Goal: Task Accomplishment & Management: Use online tool/utility

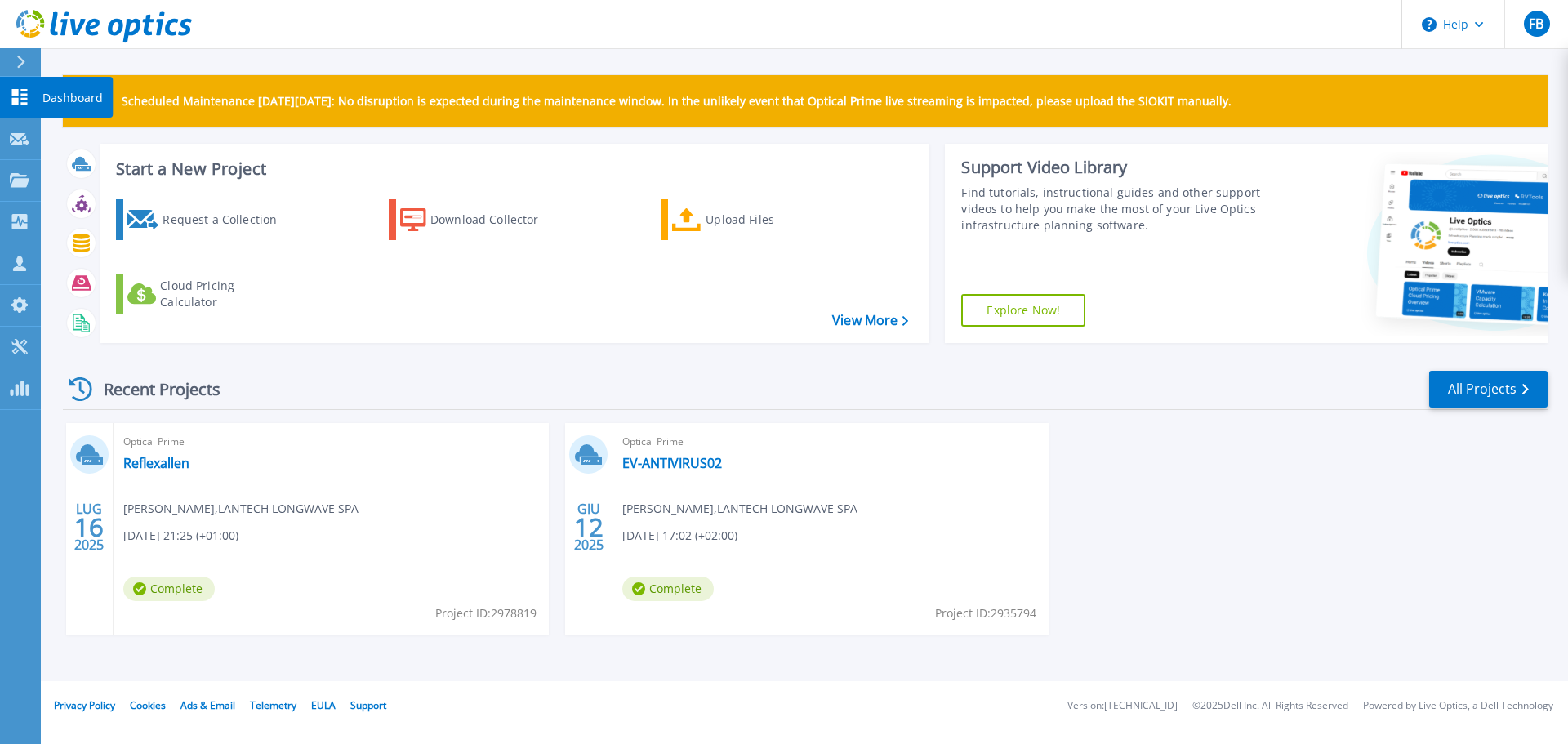
click at [18, 103] on icon at bounding box center [19, 96] width 19 height 16
click at [27, 108] on link "Dashboard Dashboard" at bounding box center [20, 97] width 41 height 41
click at [691, 226] on icon at bounding box center [687, 220] width 29 height 24
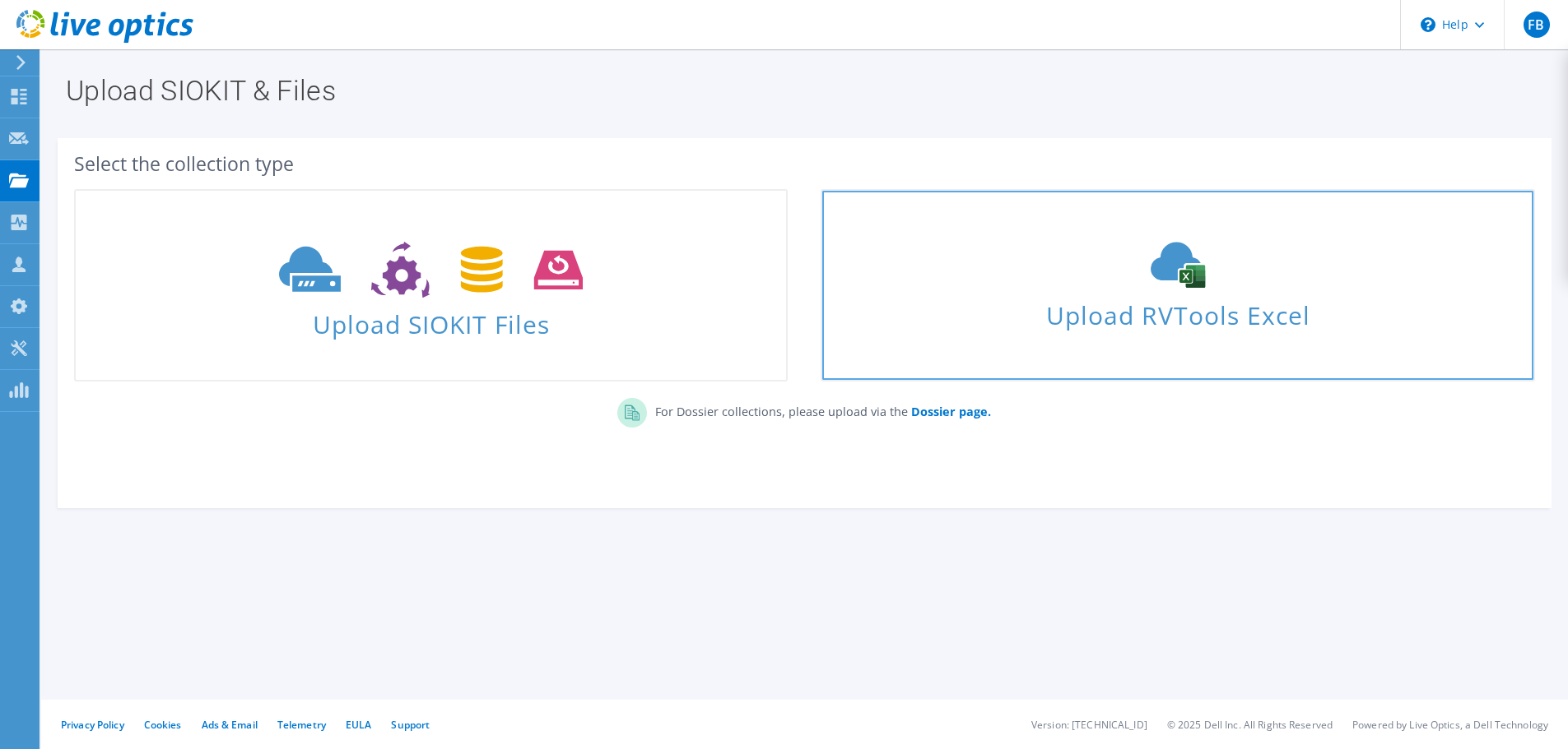
click at [1074, 297] on span "Upload RVTools Excel" at bounding box center [1177, 311] width 711 height 35
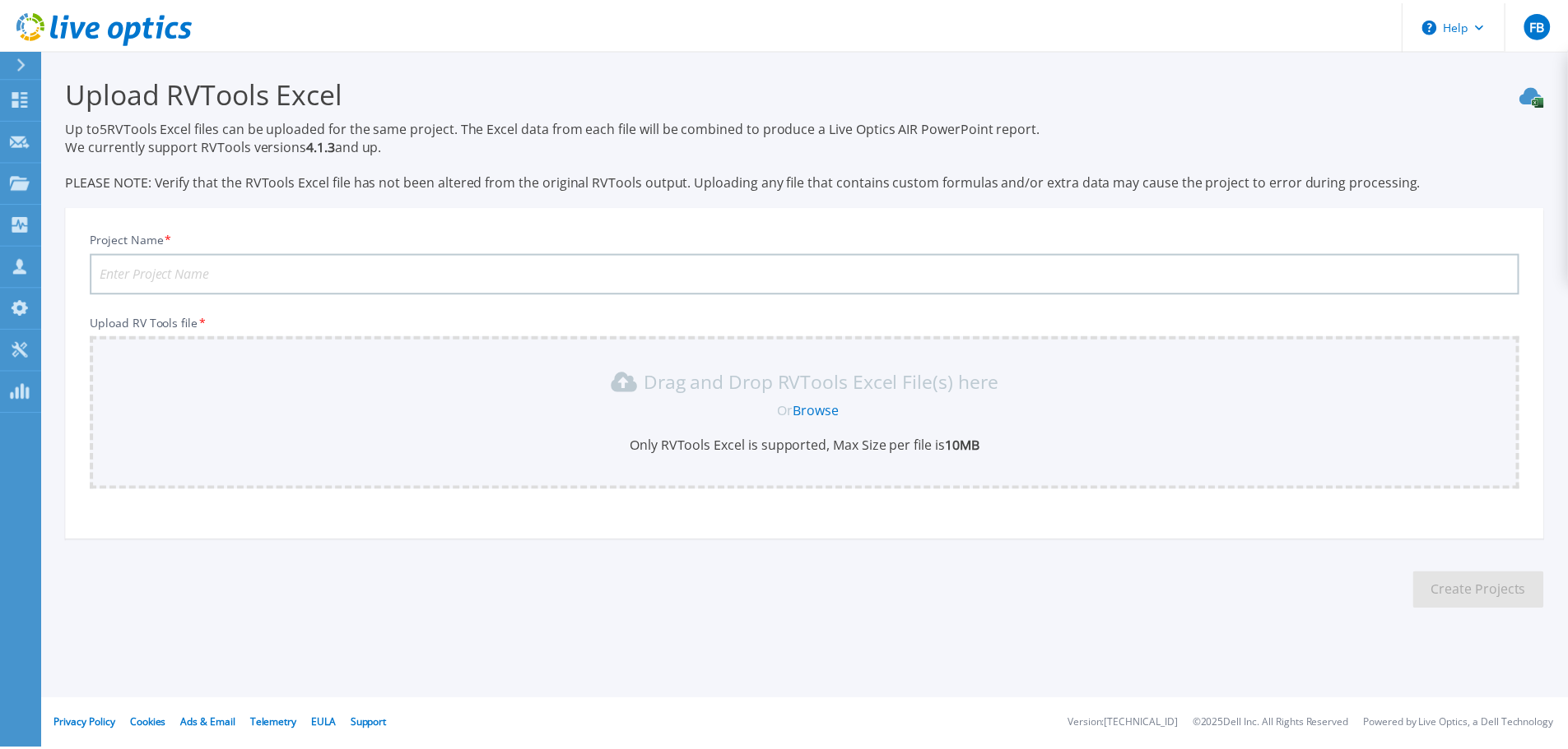
scroll to position [39, 0]
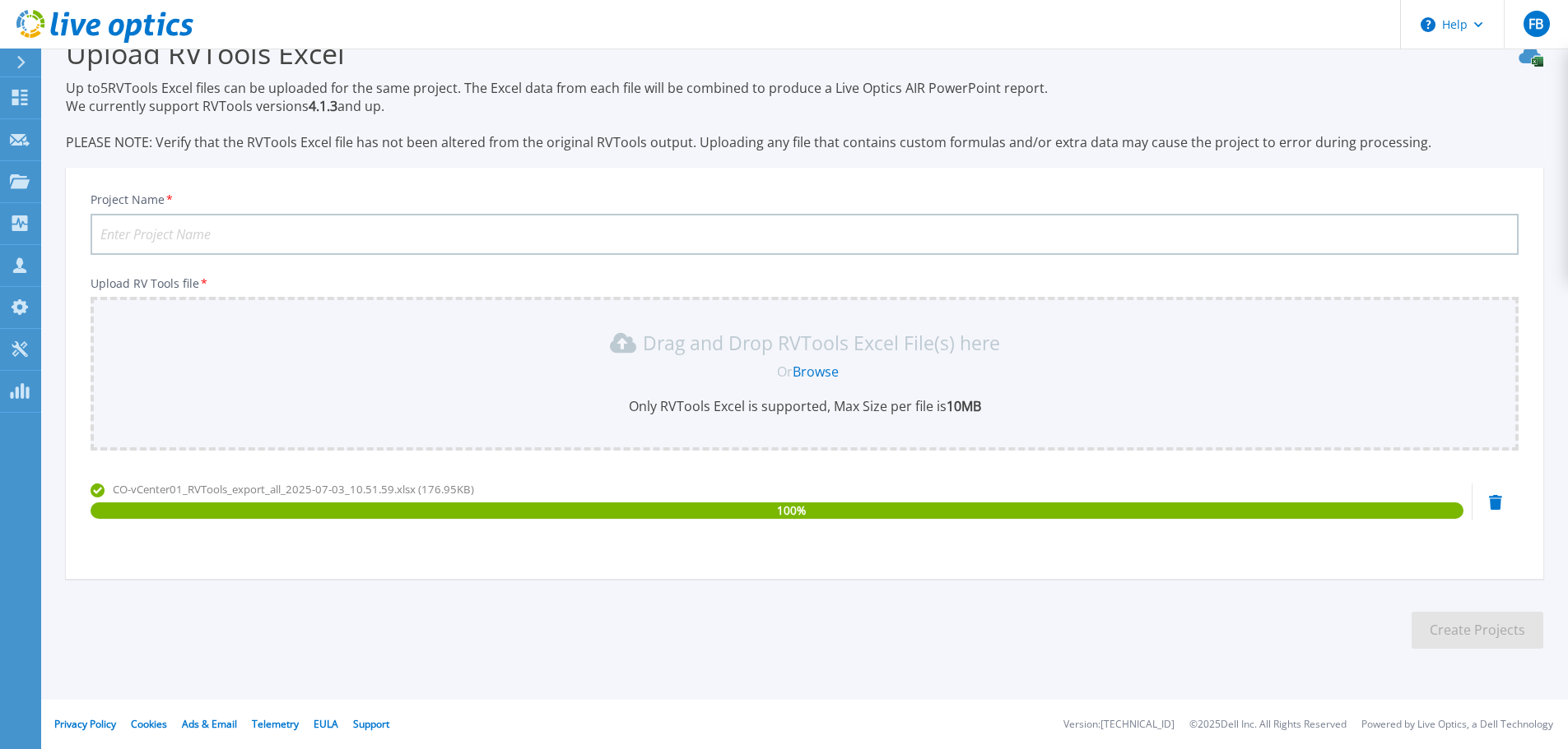
click at [231, 238] on input "Project Name *" at bounding box center [804, 235] width 1428 height 42
type input "ALGO COMO1"
click at [1487, 628] on button "Create Projects" at bounding box center [1477, 631] width 132 height 37
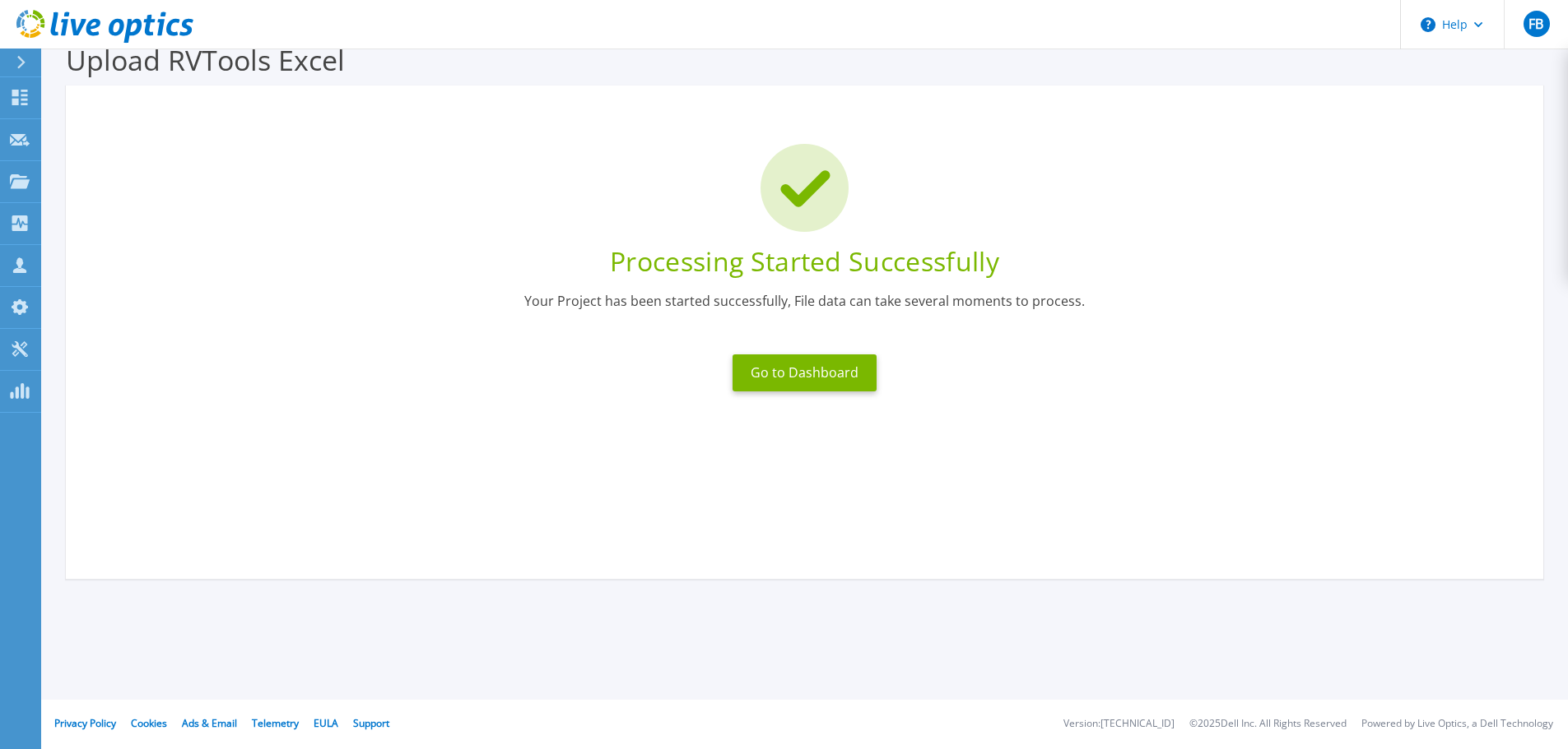
scroll to position [32, 0]
click at [820, 357] on button "Go to Dashboard" at bounding box center [805, 373] width 144 height 37
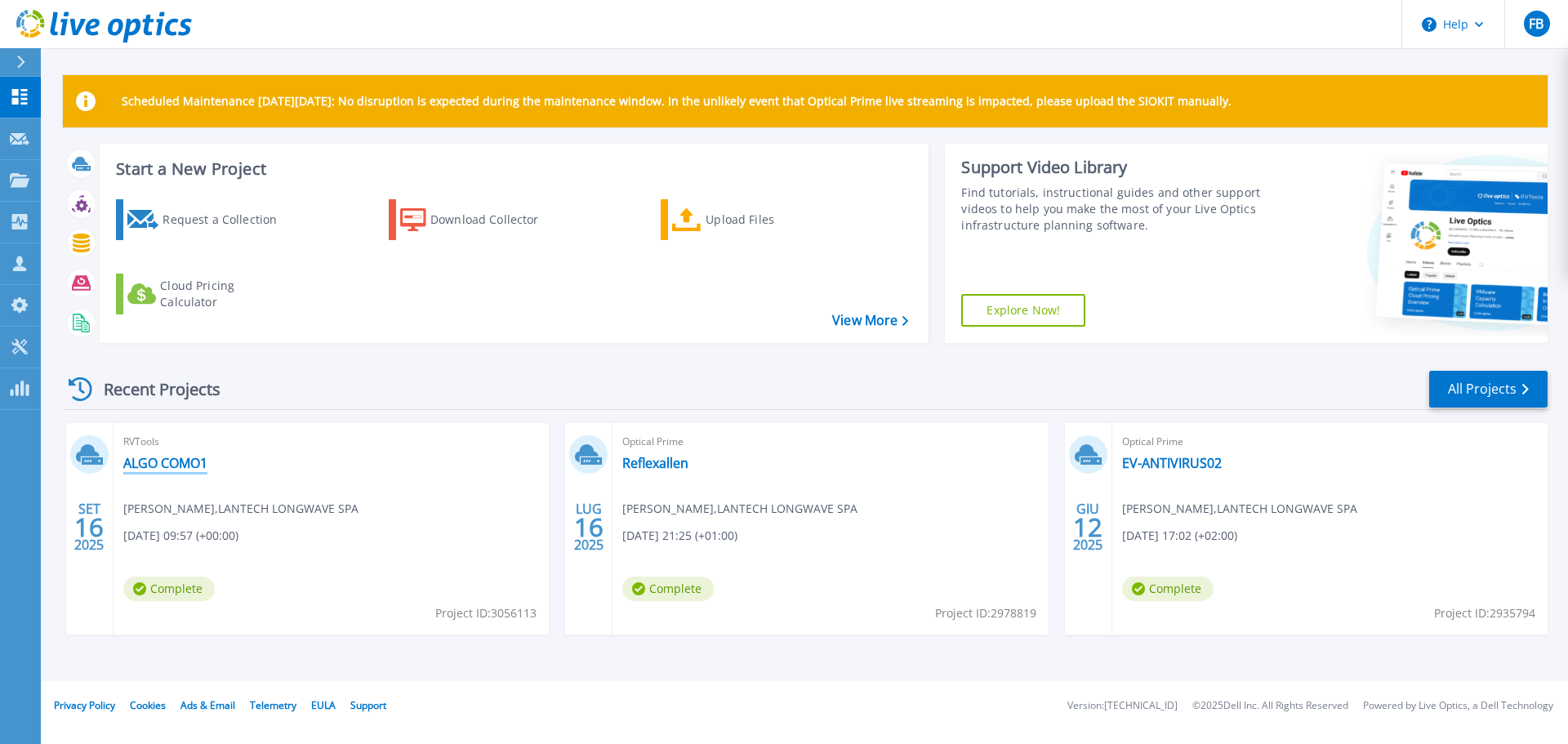
click at [194, 461] on link "ALGO COMO1" at bounding box center [165, 463] width 84 height 17
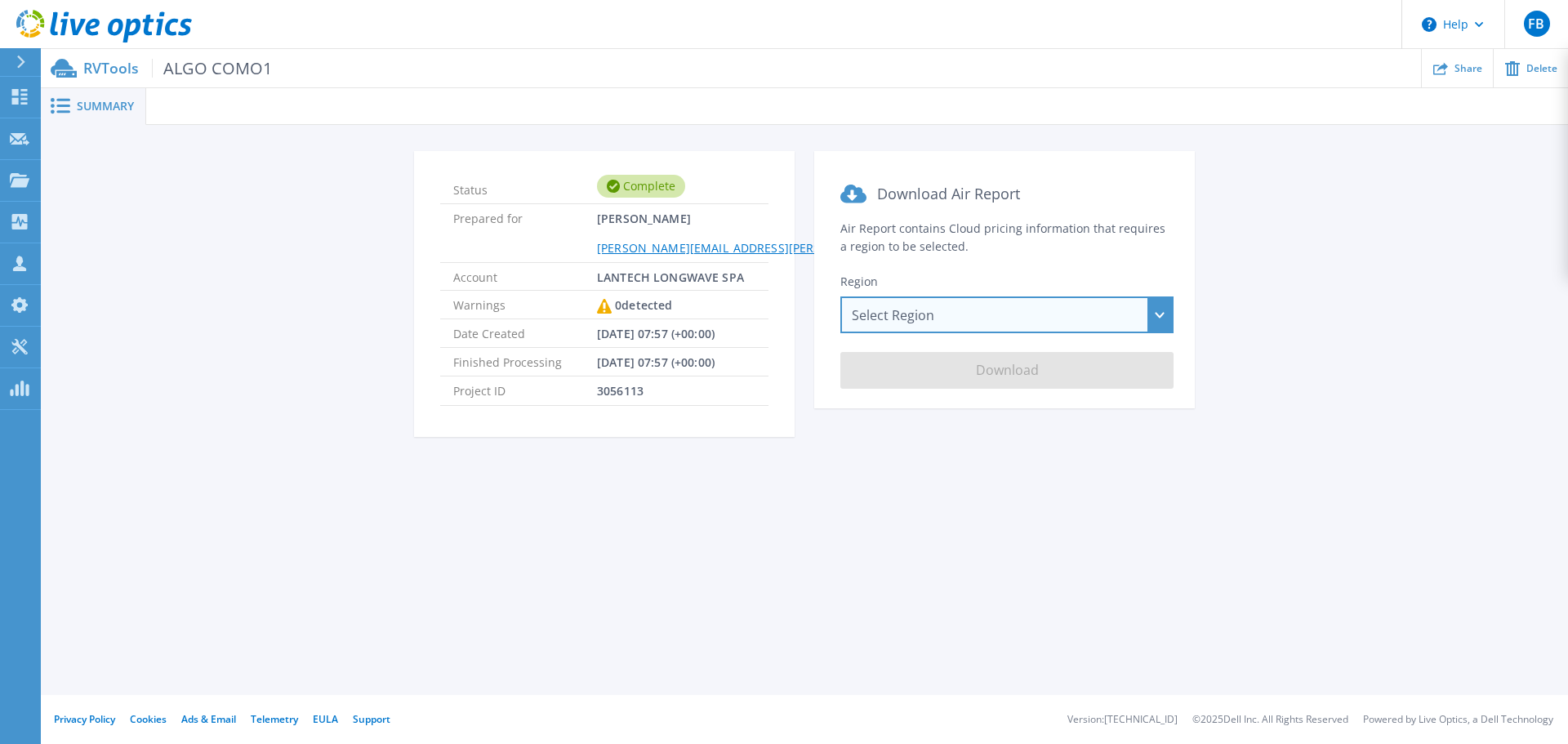
click at [963, 315] on div "Select Region [GEOGRAPHIC_DATA] ([GEOGRAPHIC_DATA]) [GEOGRAPHIC_DATA] ([GEOGRAP…" at bounding box center [1007, 315] width 333 height 37
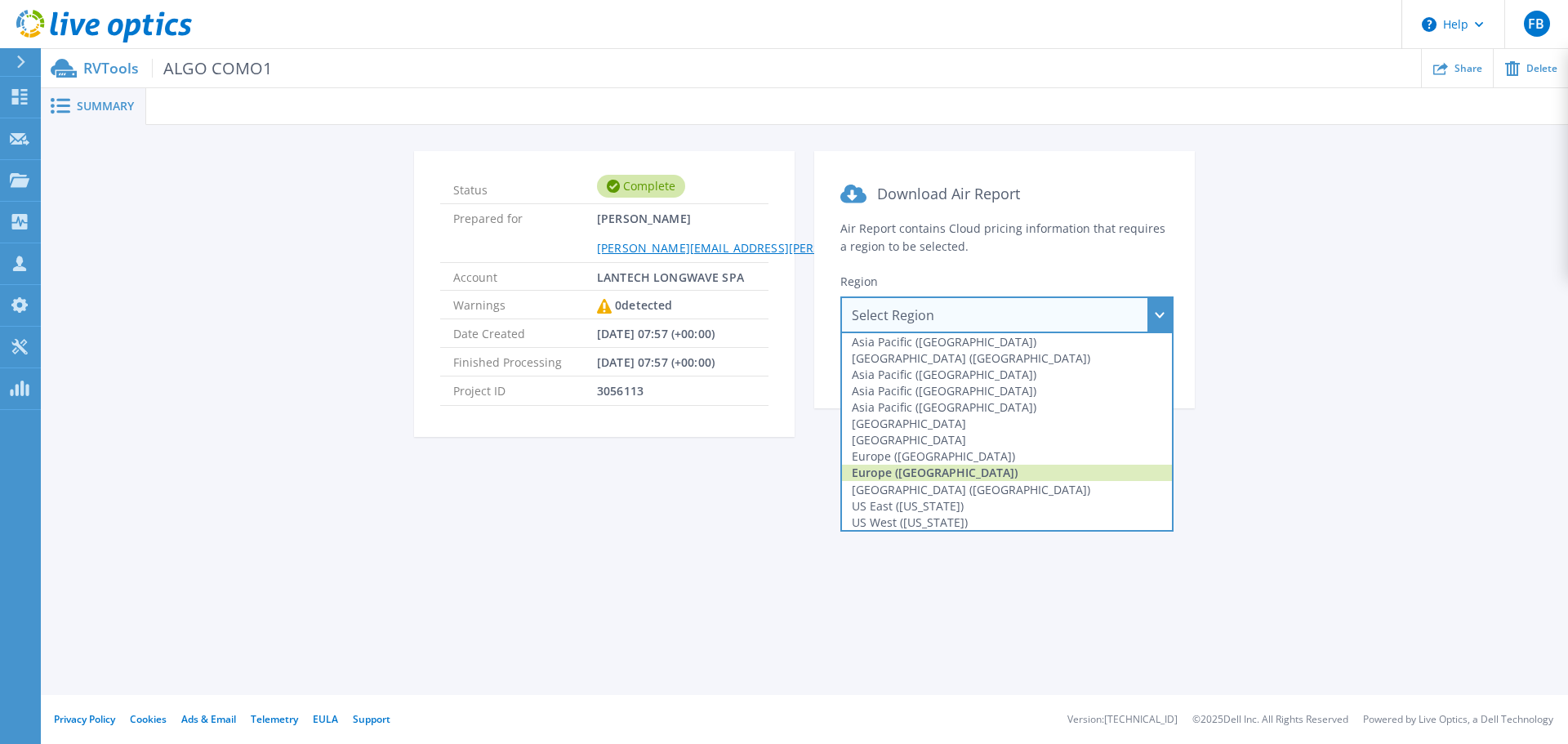
click at [977, 467] on div "Europe ([GEOGRAPHIC_DATA])" at bounding box center [1007, 473] width 330 height 17
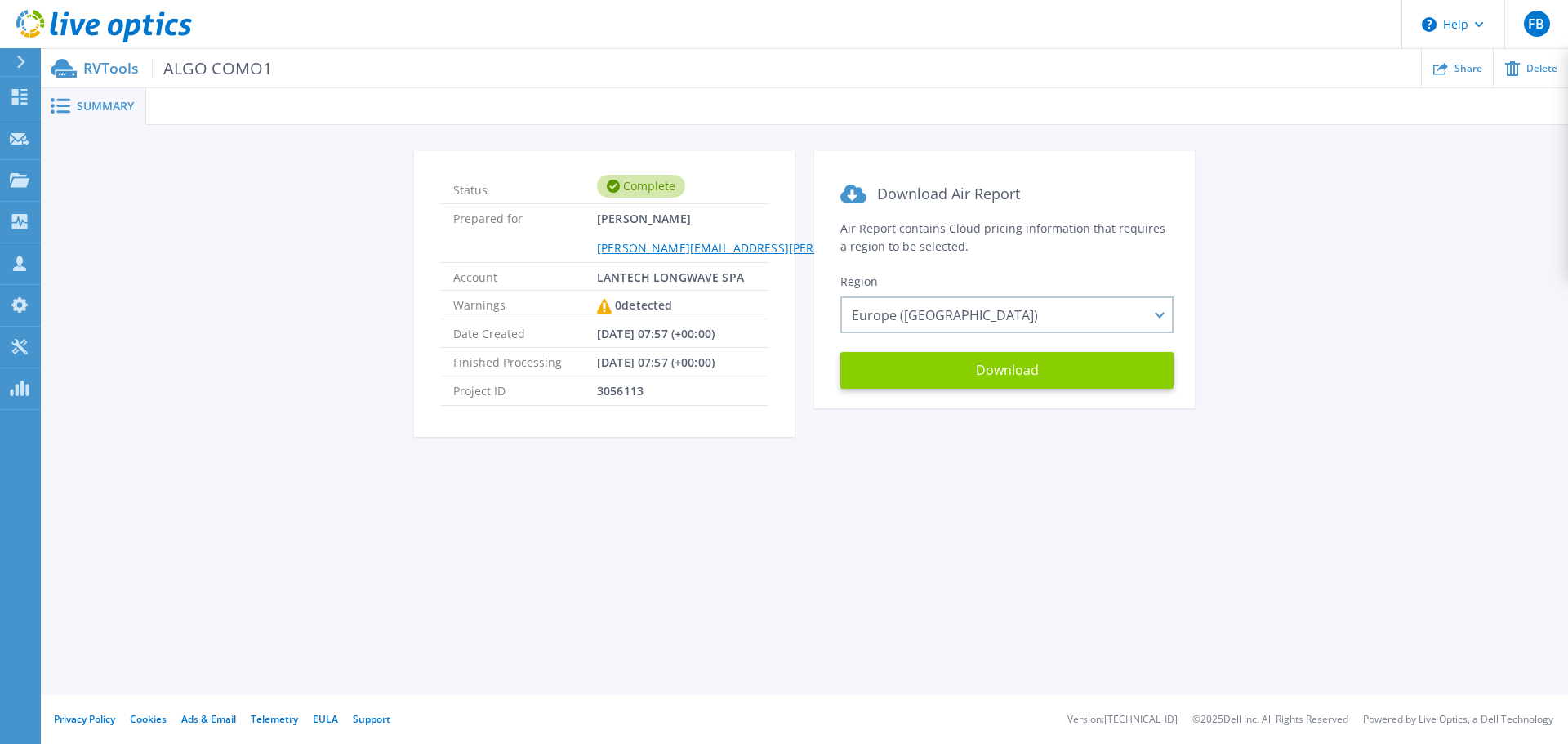
click at [979, 375] on button "Download" at bounding box center [1007, 371] width 333 height 37
